Goal: Task Accomplishment & Management: Manage account settings

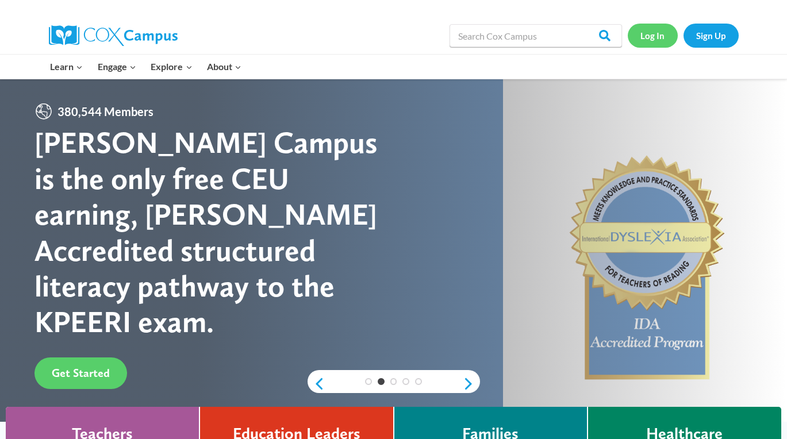
click at [648, 33] on link "Log In" at bounding box center [653, 36] width 50 height 24
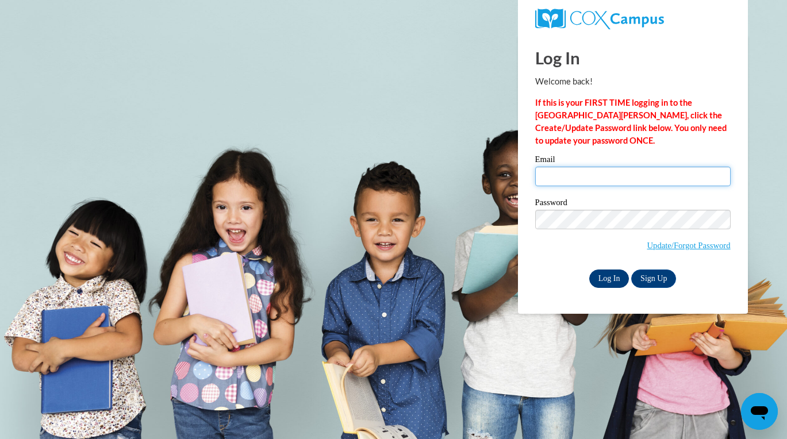
type input "kpeterson@kippmetroatlanta.org"
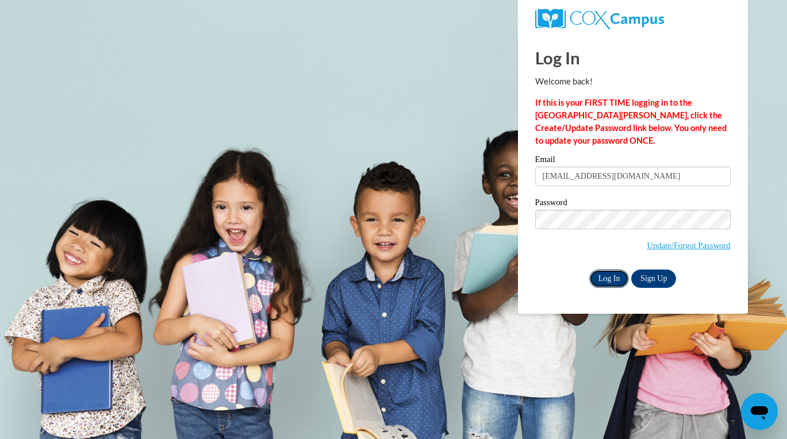
click at [610, 278] on input "Log In" at bounding box center [609, 279] width 40 height 18
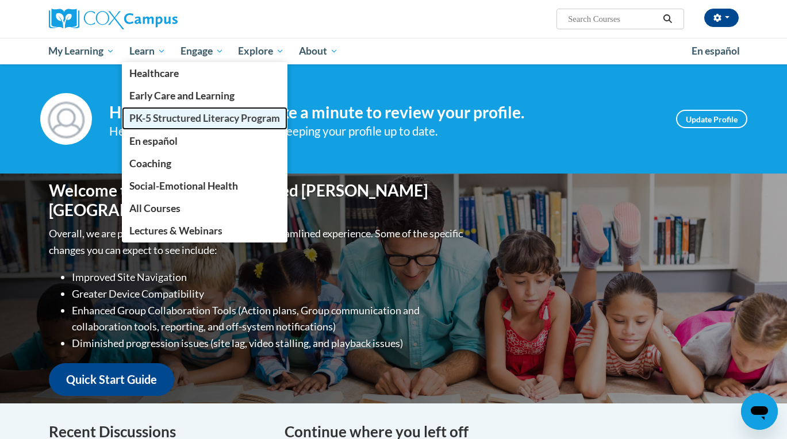
click at [171, 118] on span "PK-5 Structured Literacy Program" at bounding box center [204, 118] width 151 height 12
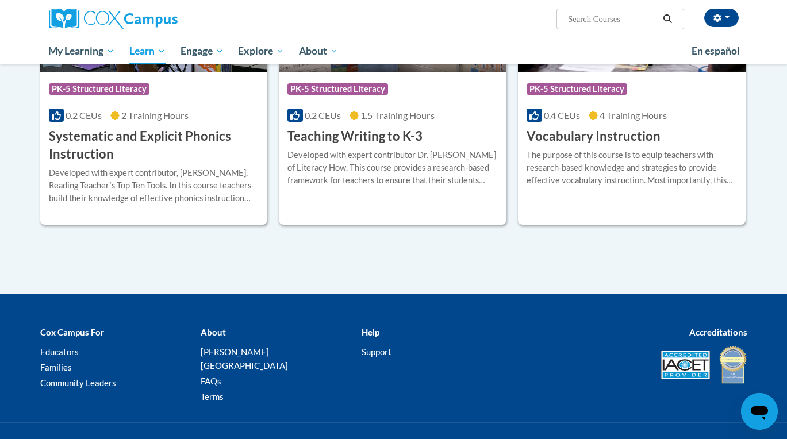
scroll to position [1336, 0]
